Goal: Navigation & Orientation: Find specific page/section

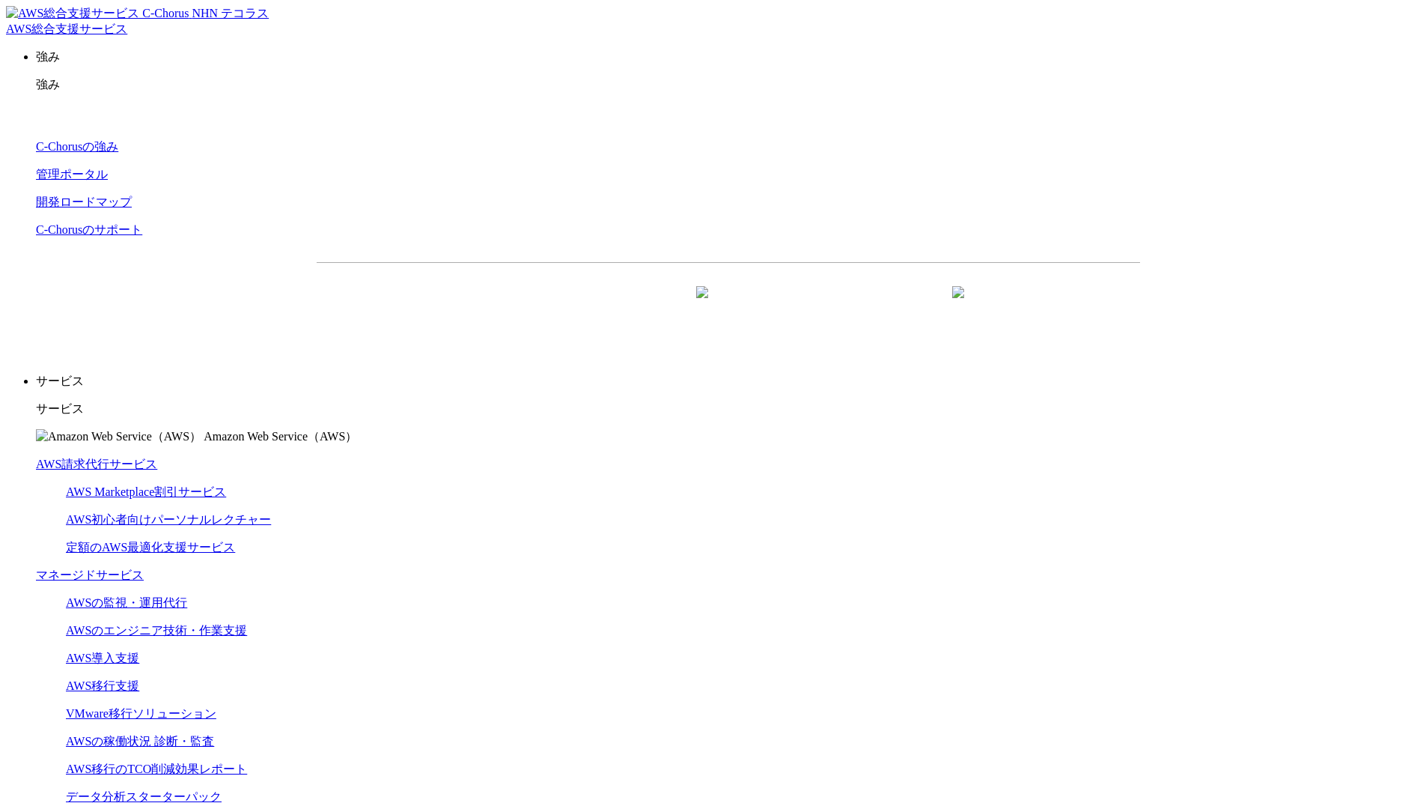
scroll to position [3951, 0]
